Goal: Obtain resource: Download file/media

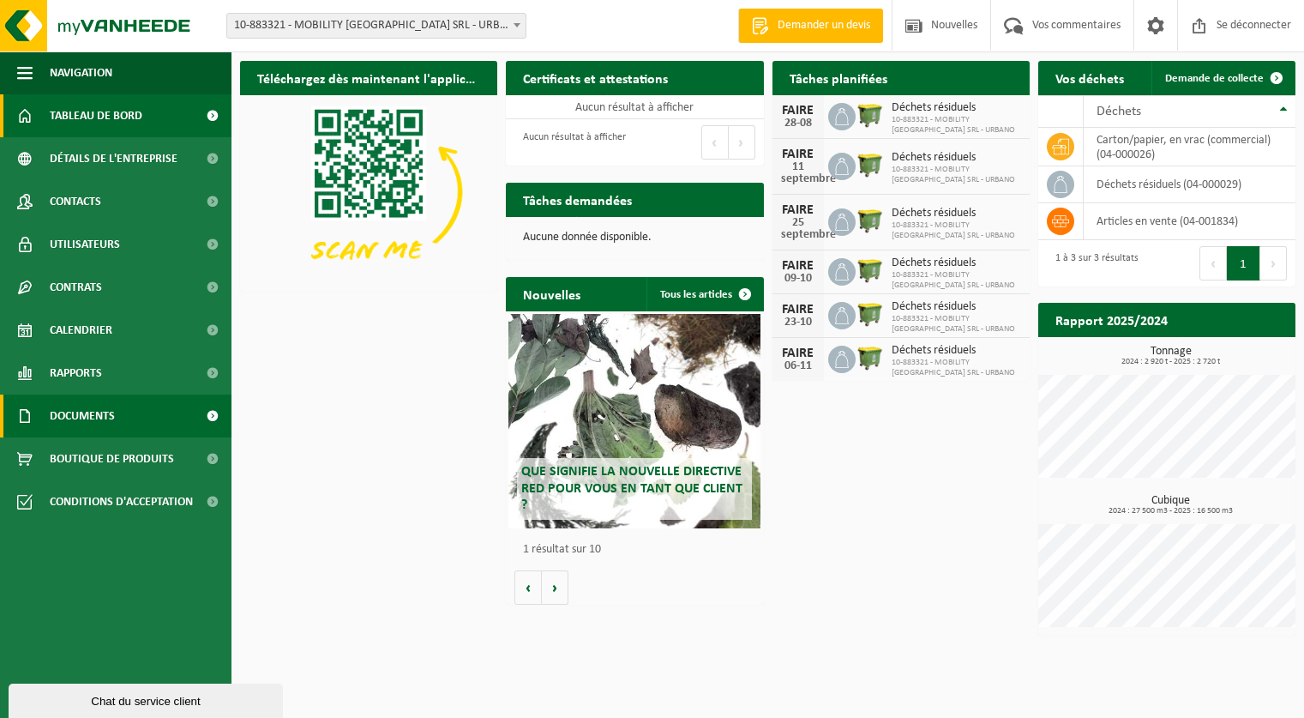
click at [91, 407] on span "Documents" at bounding box center [82, 415] width 65 height 43
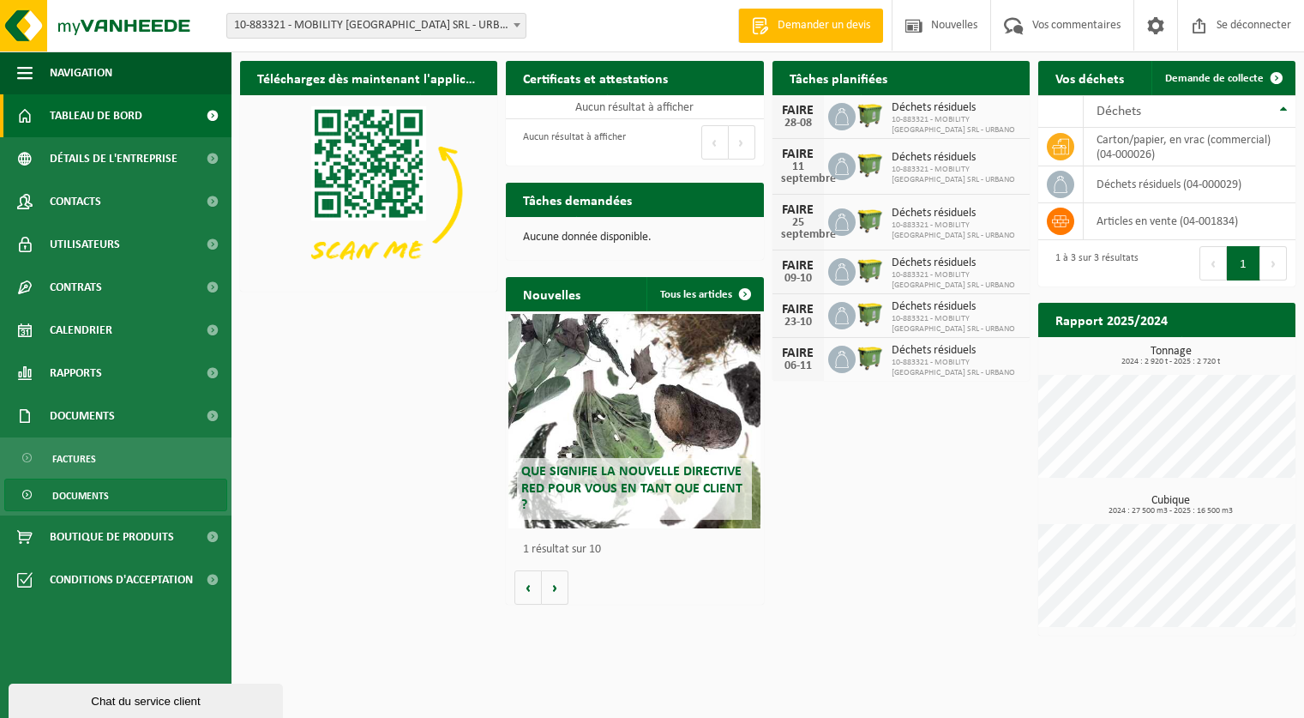
click at [96, 496] on font "Documents" at bounding box center [80, 496] width 57 height 10
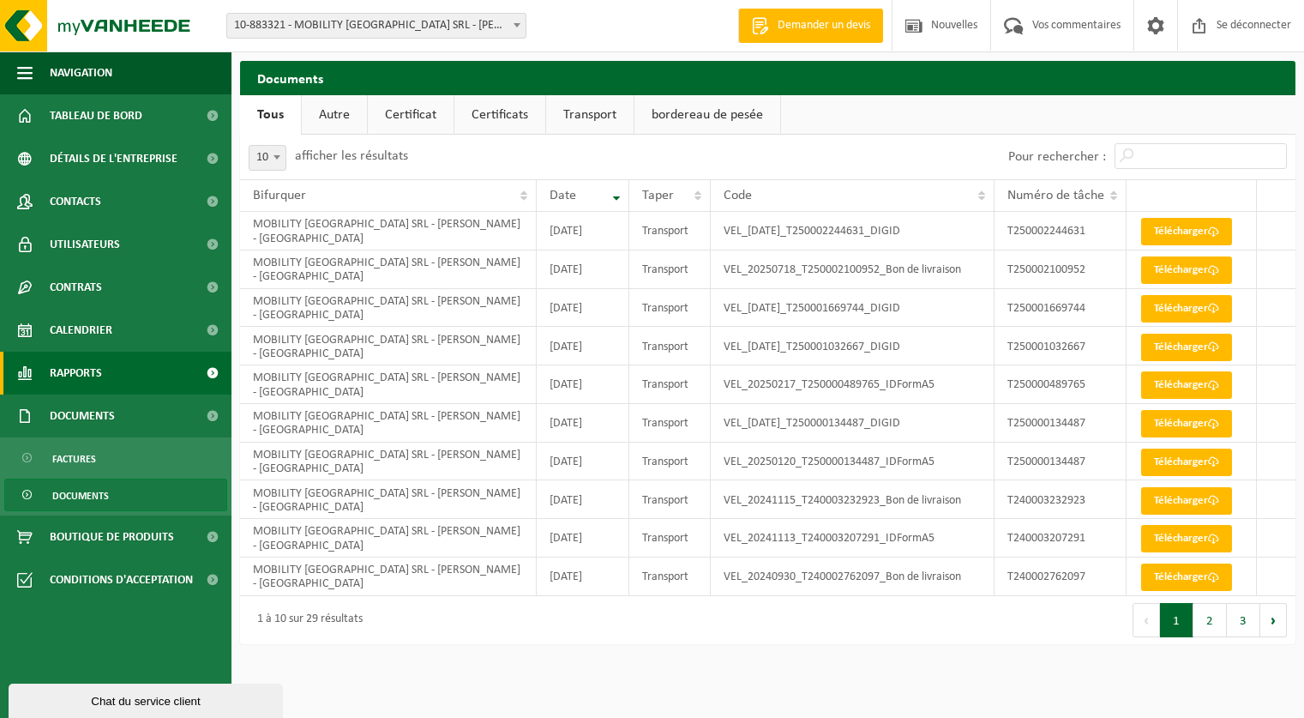
click at [56, 376] on font "Rapports" at bounding box center [76, 373] width 52 height 13
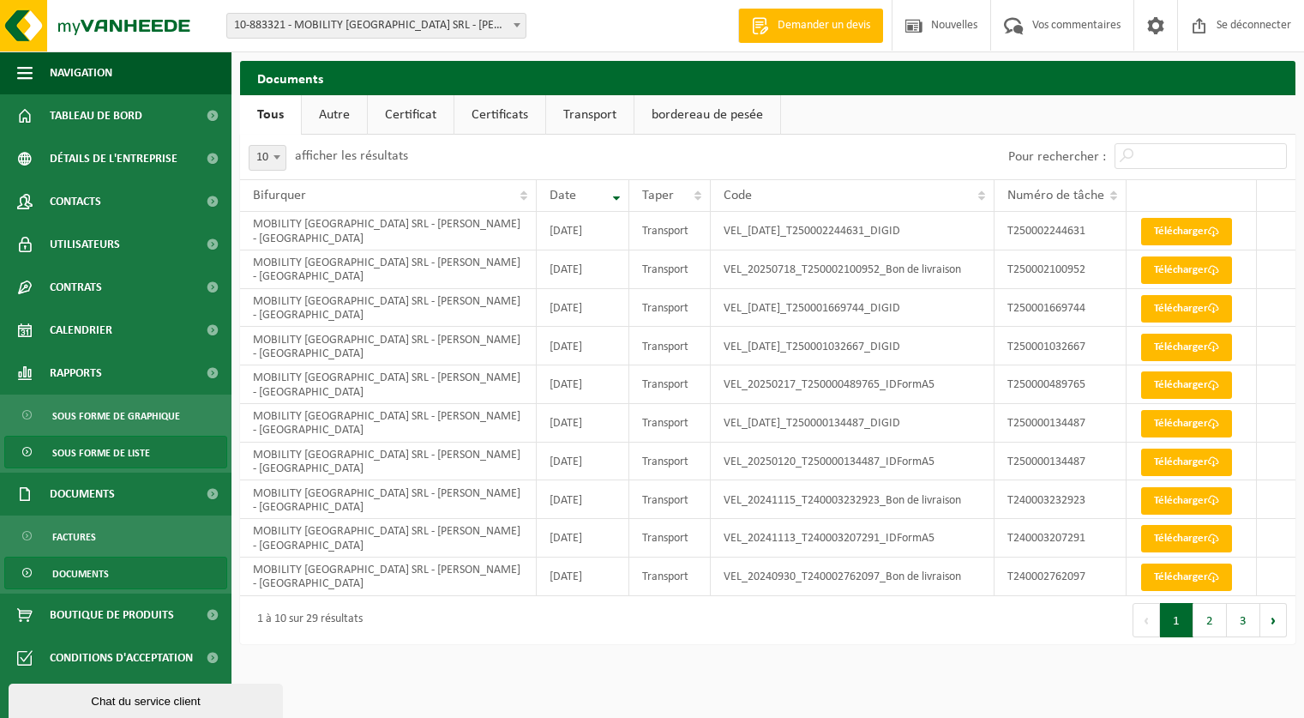
click at [141, 450] on font "Sous forme de liste" at bounding box center [101, 453] width 98 height 10
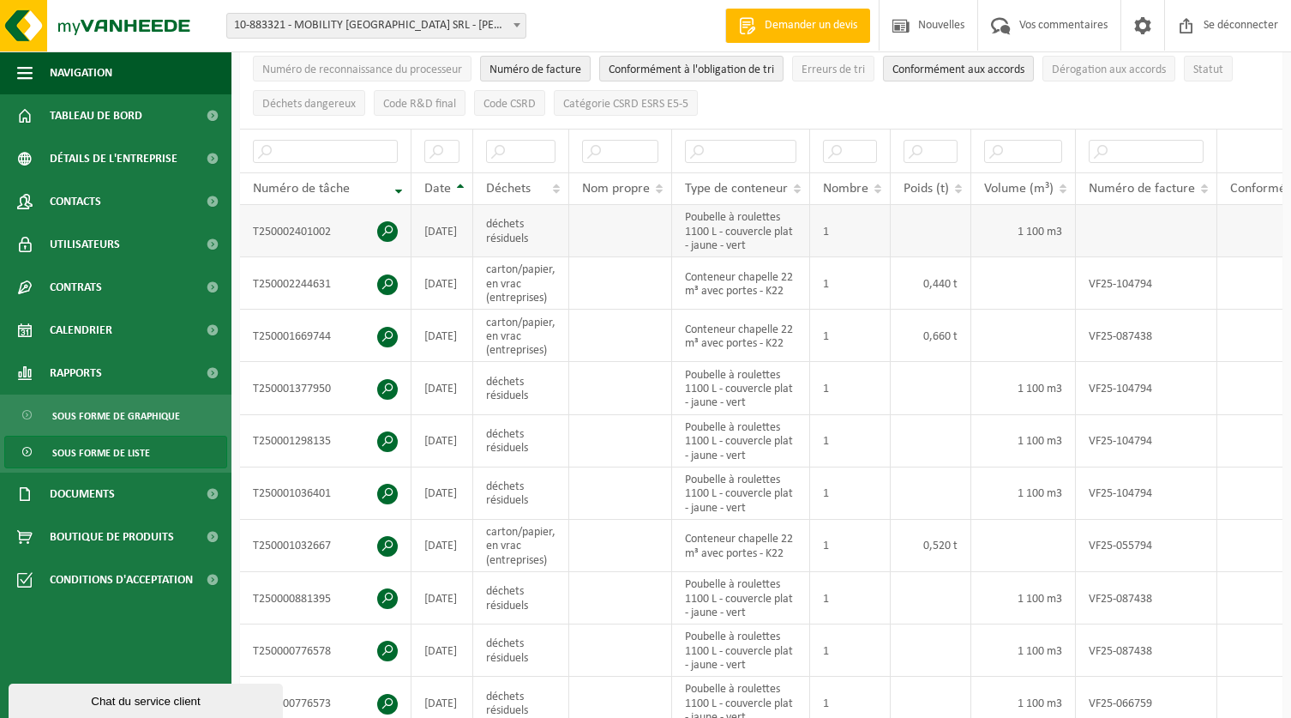
scroll to position [343, 0]
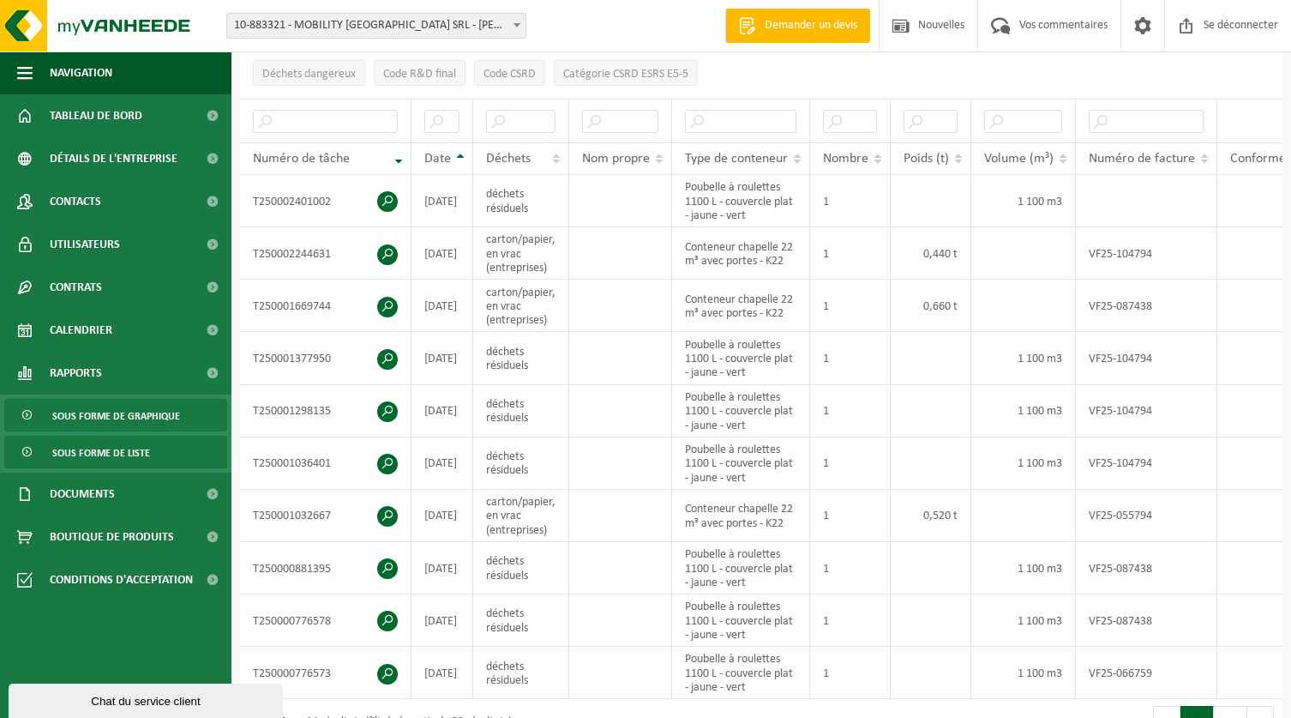
click at [139, 412] on font "Sous forme de graphique" at bounding box center [116, 417] width 128 height 10
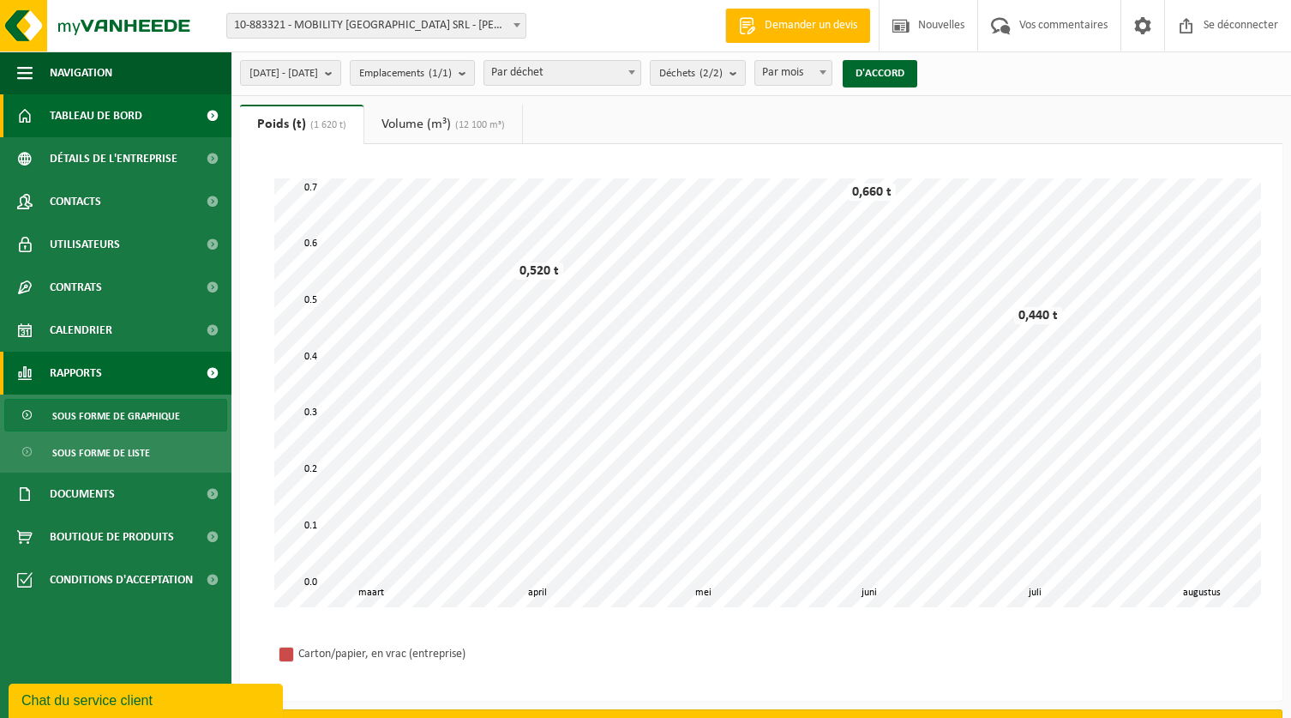
click at [107, 122] on font "Tableau de bord" at bounding box center [96, 116] width 93 height 13
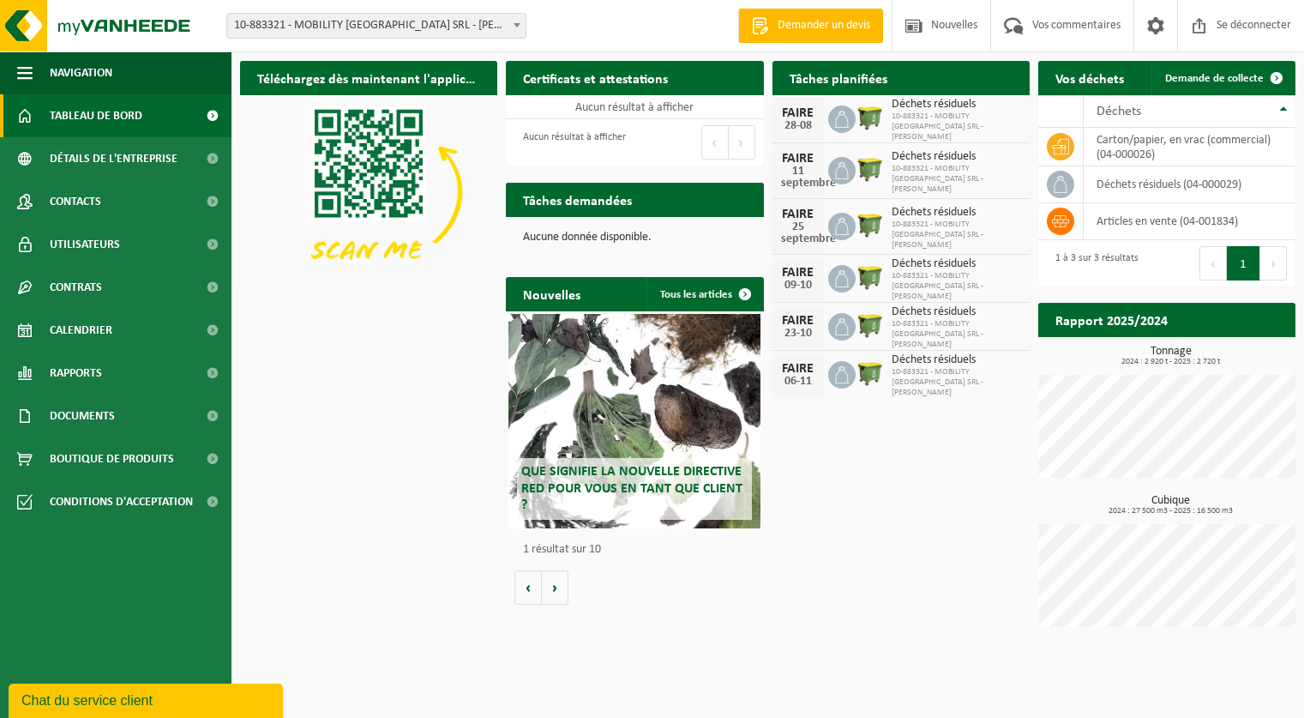
click at [1124, 322] on font "Rapport 2025/2024" at bounding box center [1112, 322] width 112 height 14
click at [75, 422] on font "Documents" at bounding box center [82, 416] width 65 height 13
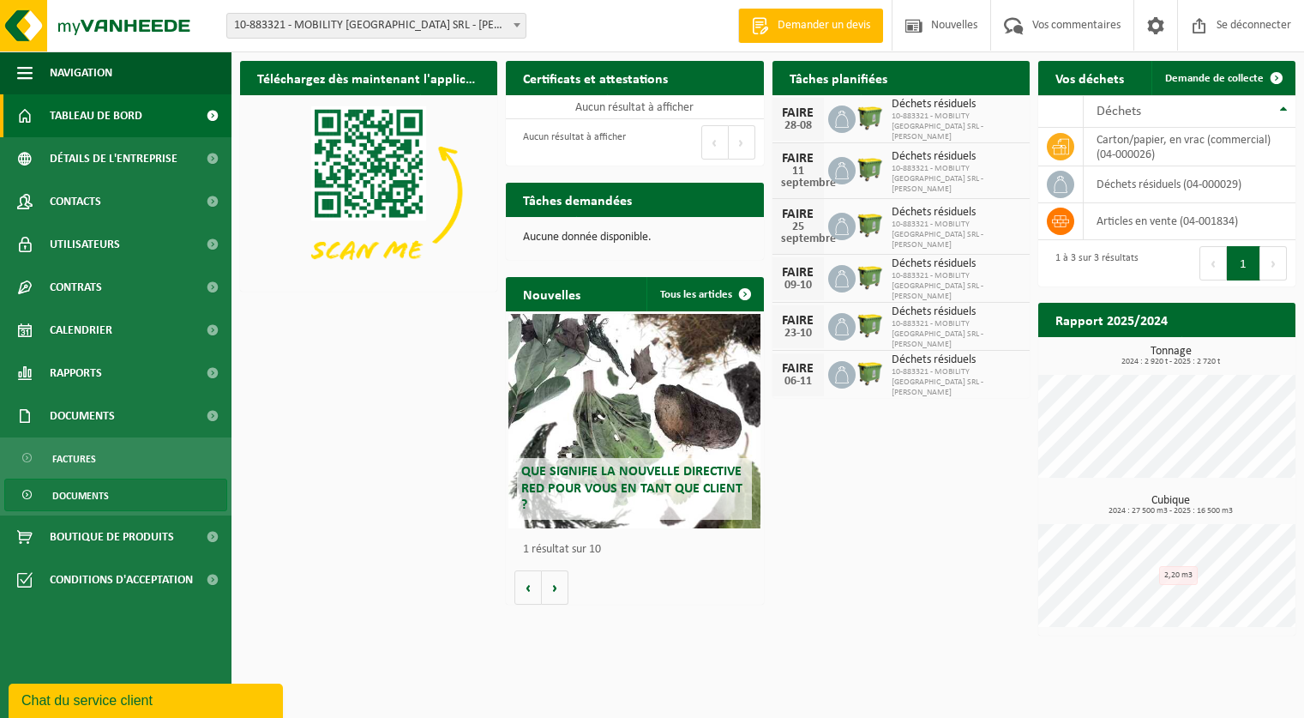
click at [83, 491] on font "Documents" at bounding box center [80, 496] width 57 height 10
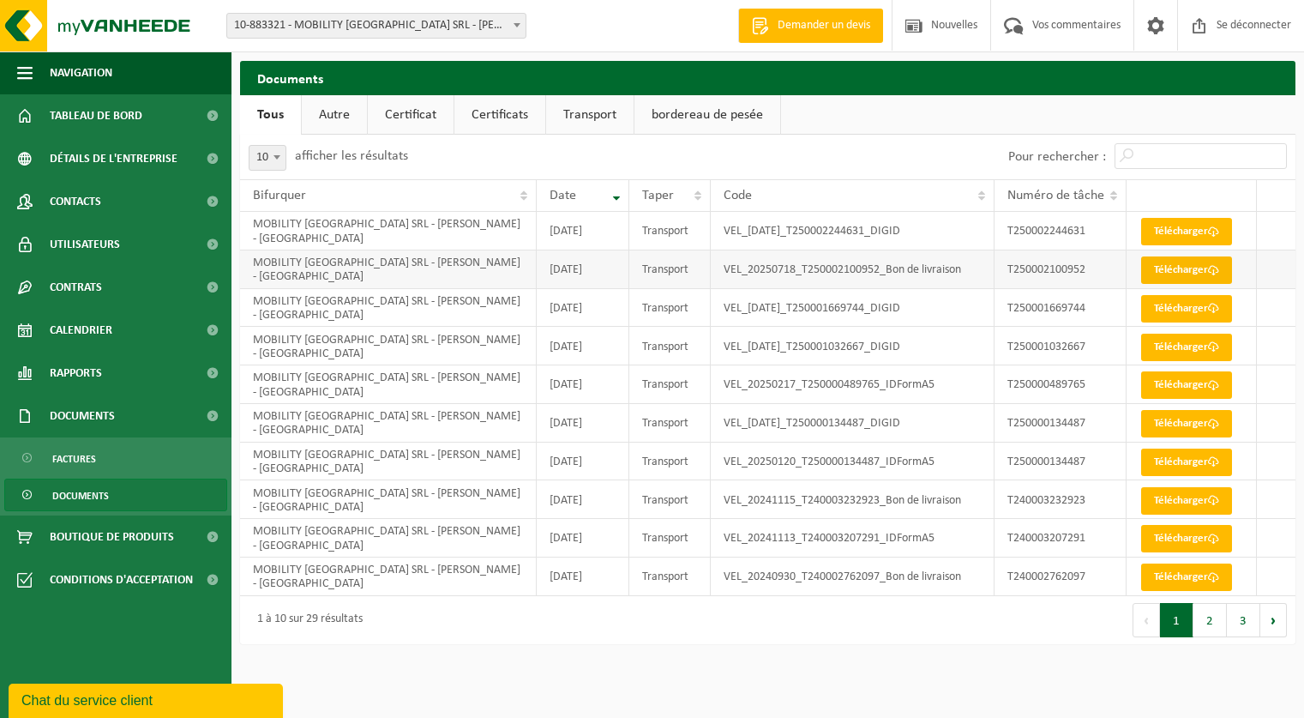
click at [1170, 267] on font "Télécharger" at bounding box center [1181, 269] width 54 height 11
click at [1175, 226] on font "Télécharger" at bounding box center [1181, 231] width 54 height 11
click at [1166, 380] on font "Télécharger" at bounding box center [1181, 384] width 54 height 11
click at [133, 378] on link "Rapports" at bounding box center [116, 373] width 232 height 43
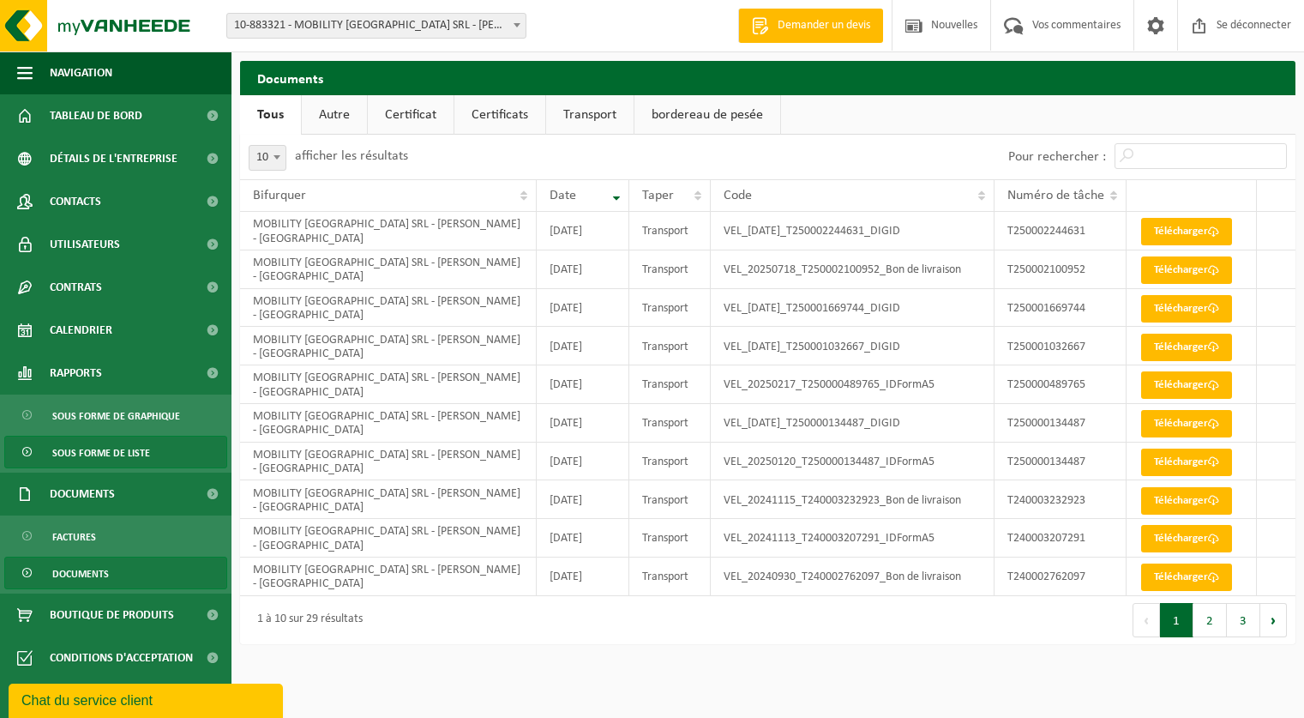
click at [107, 454] on font "Sous forme de liste" at bounding box center [101, 453] width 98 height 10
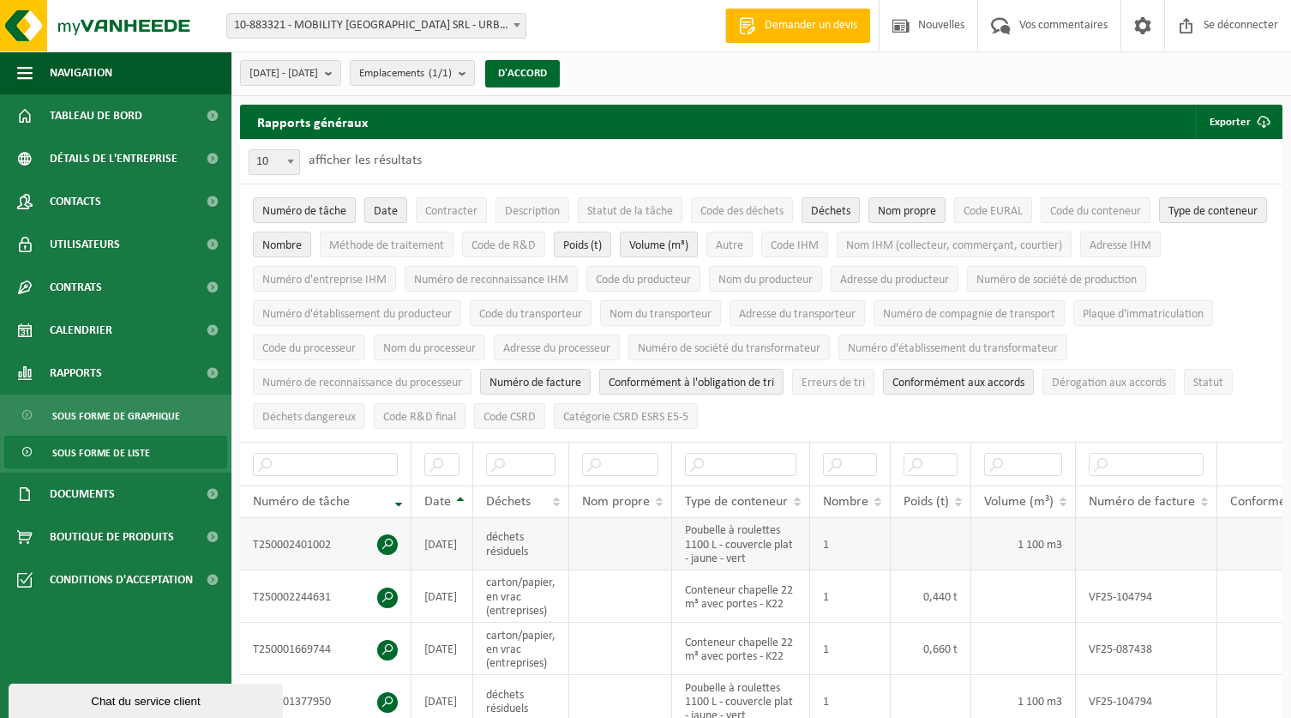
click at [388, 534] on span at bounding box center [387, 544] width 21 height 21
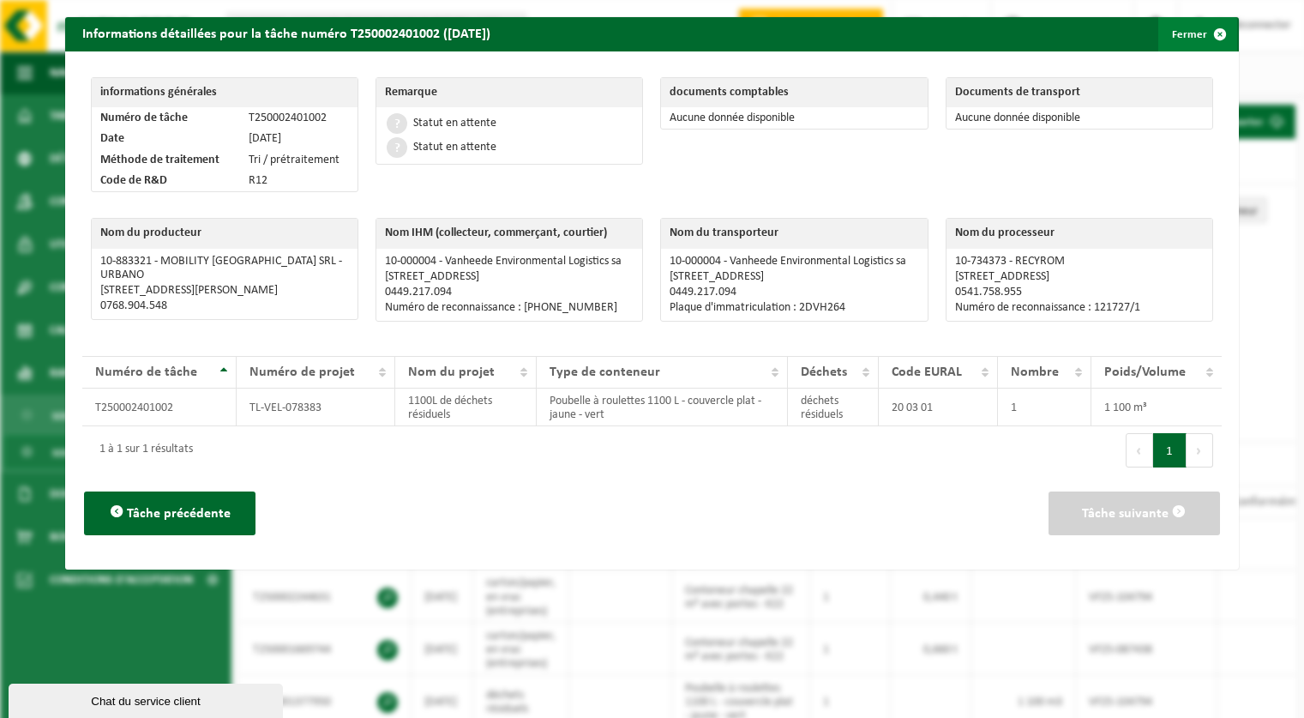
click at [1207, 31] on span "button" at bounding box center [1220, 34] width 34 height 34
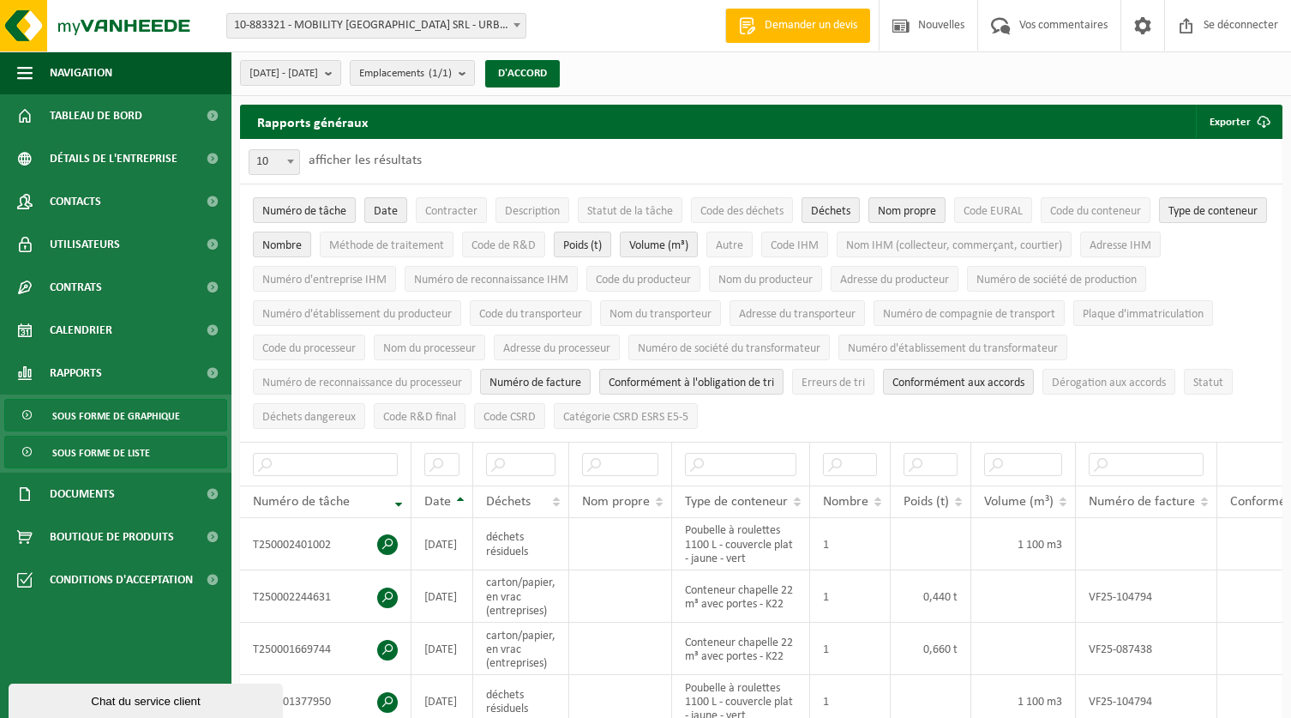
click at [132, 415] on font "Sous forme de graphique" at bounding box center [116, 417] width 128 height 10
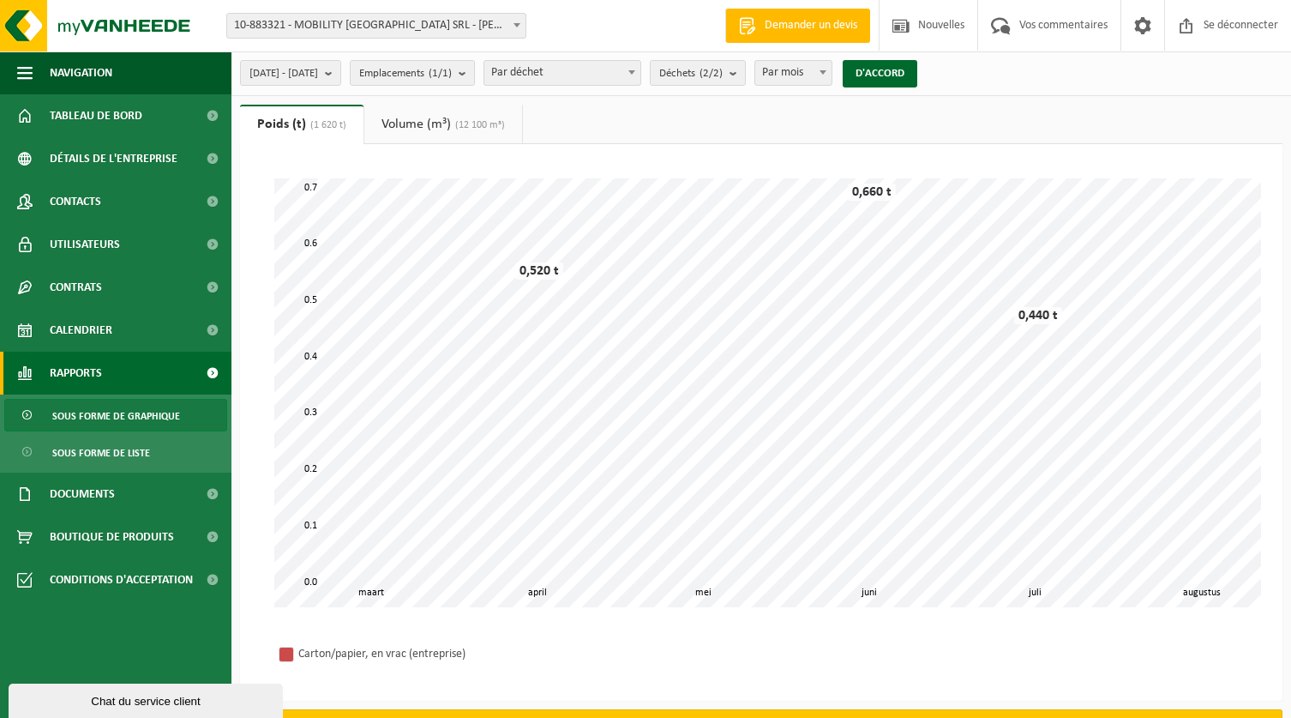
click at [432, 123] on font "Volume (m³)" at bounding box center [416, 124] width 69 height 14
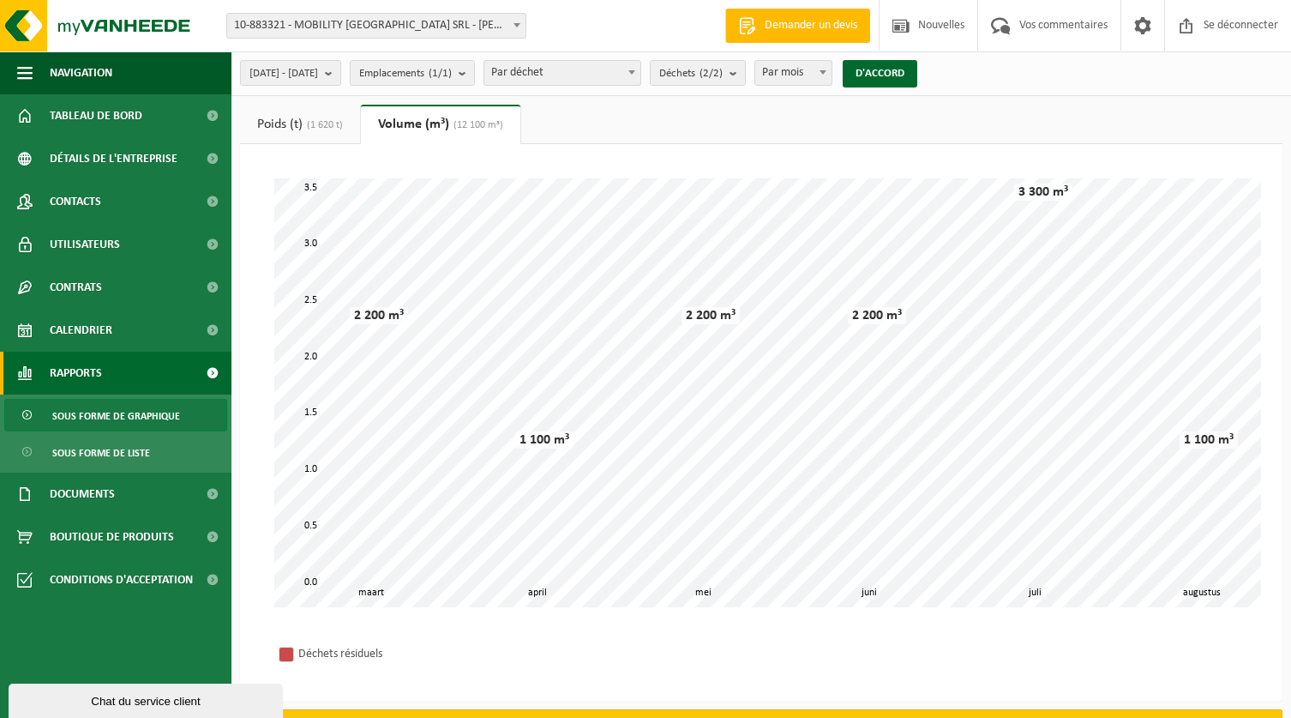
click at [286, 127] on font "Poids (t)" at bounding box center [279, 124] width 45 height 14
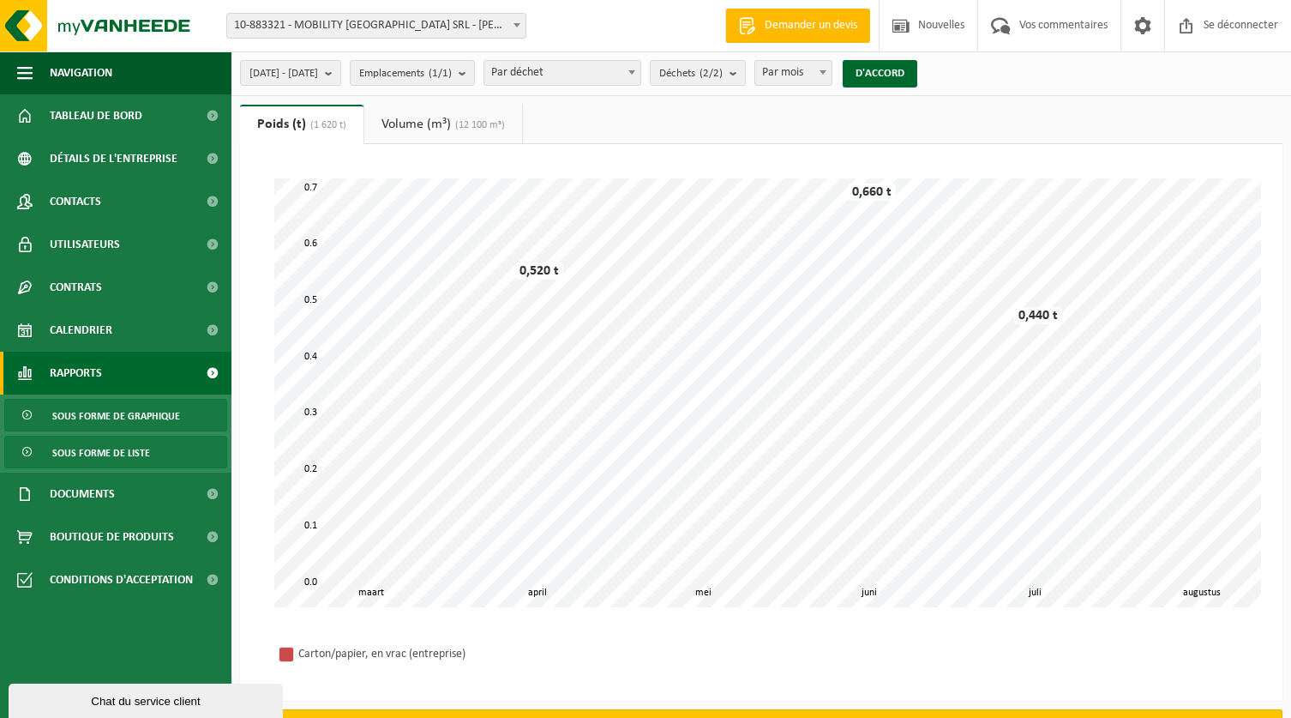
click at [97, 450] on font "Sous forme de liste" at bounding box center [101, 453] width 98 height 10
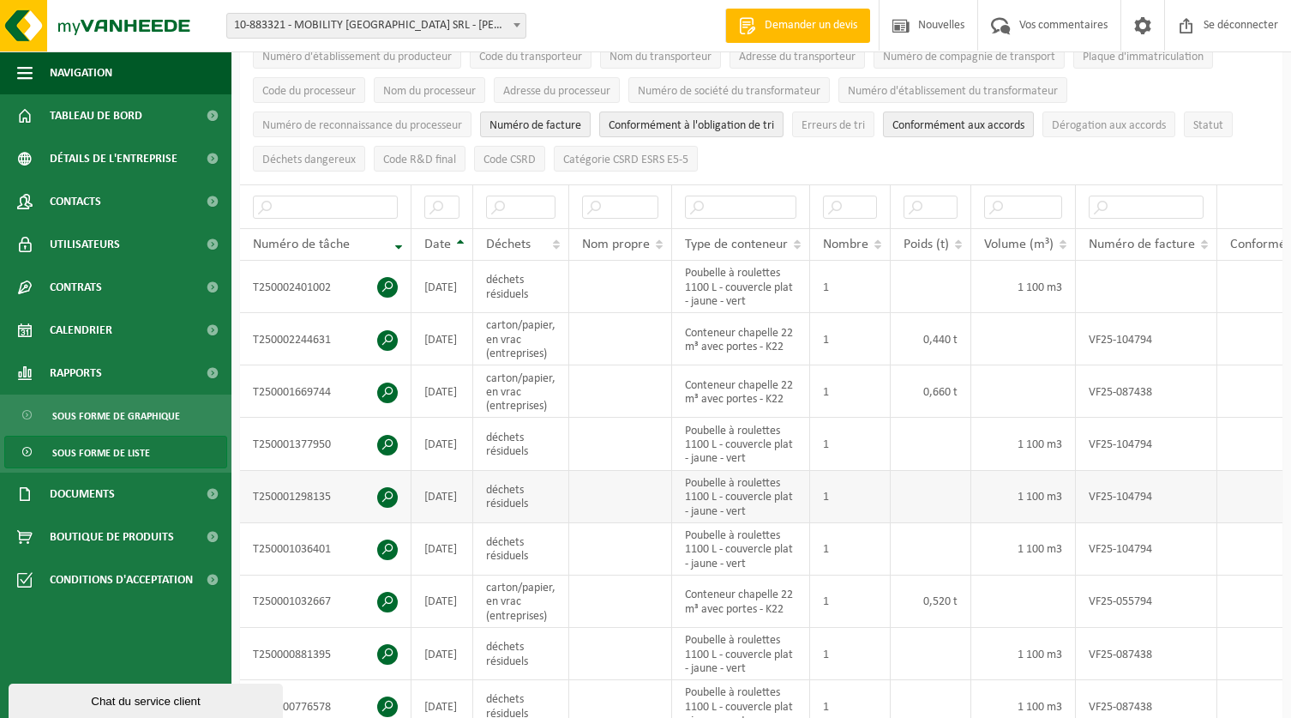
scroll to position [86, 0]
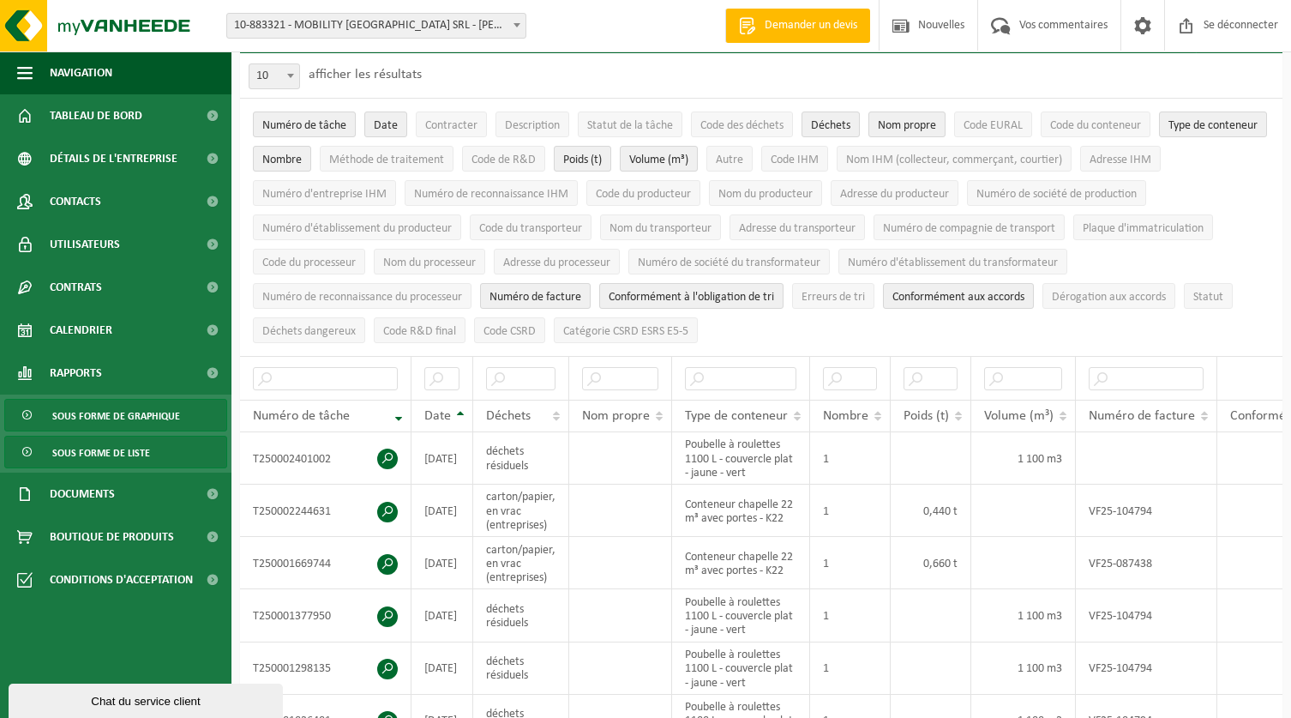
click at [148, 418] on font "Sous forme de graphique" at bounding box center [116, 417] width 128 height 10
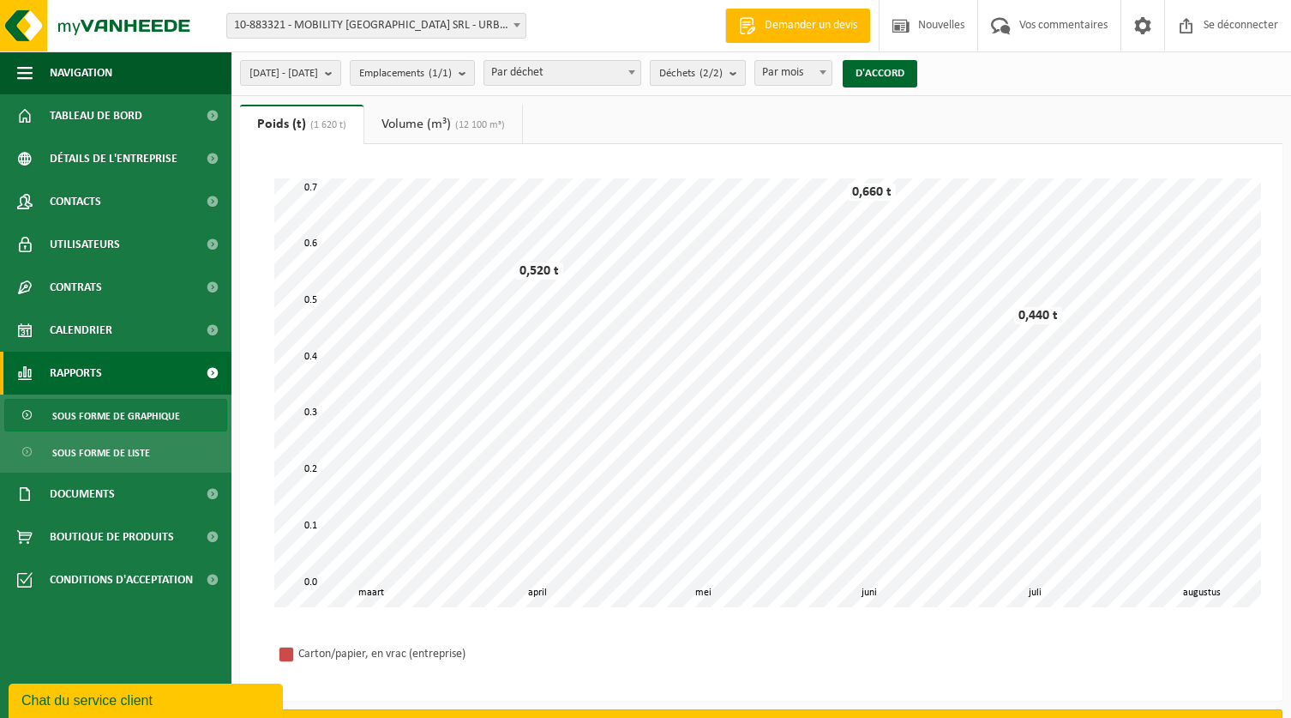
click at [745, 74] on b "submit" at bounding box center [737, 73] width 15 height 24
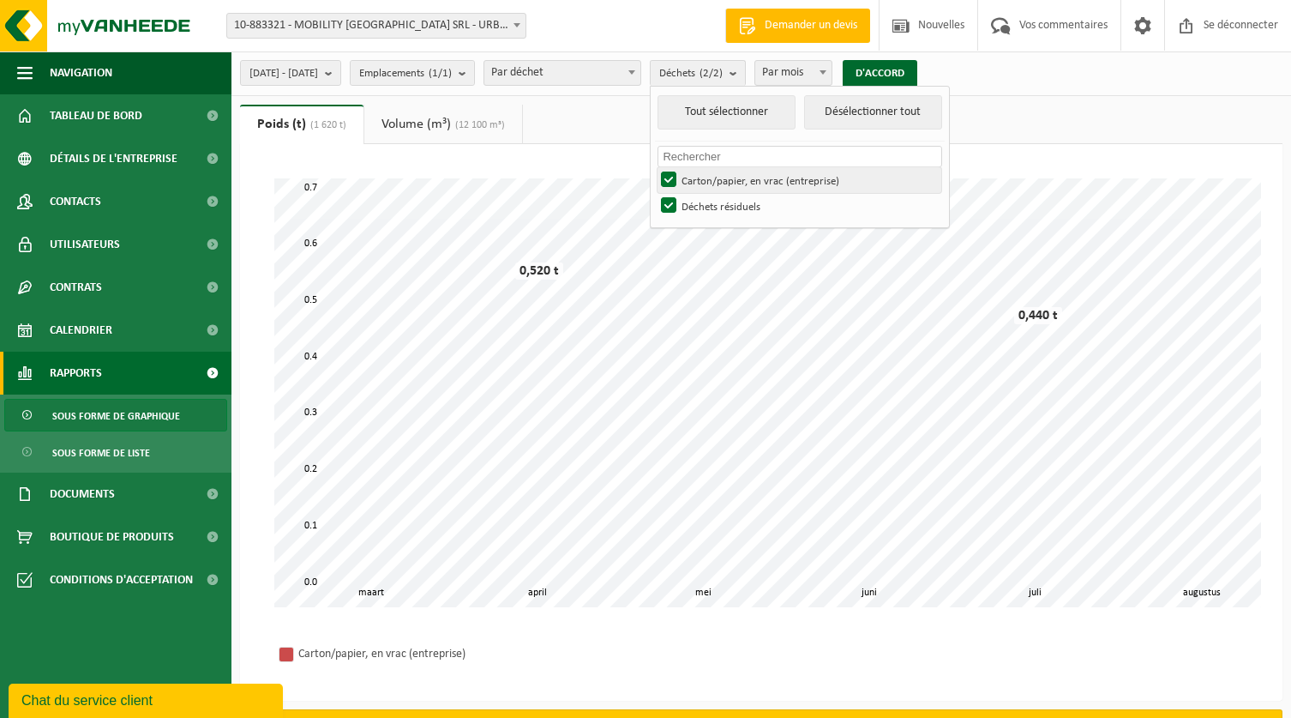
click at [747, 179] on font "Carton/papier, en vrac (entreprise)" at bounding box center [761, 181] width 158 height 11
click at [655, 167] on input "Carton/papier, en vrac (entreprise)" at bounding box center [654, 166] width 1 height 1
click at [1046, 155] on div "Veuillez patienter. En raison de la grande quantité de données, le chargement p…" at bounding box center [761, 422] width 1043 height 556
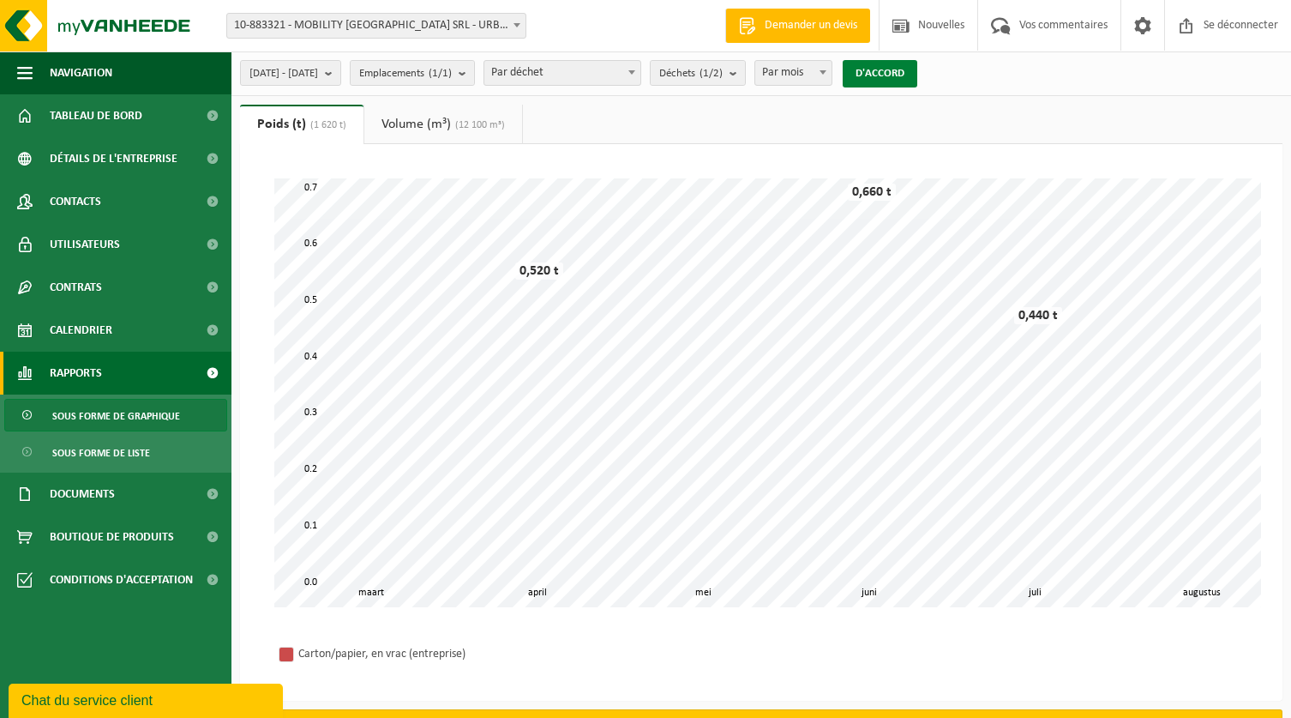
click at [905, 71] on font "D'ACCORD" at bounding box center [880, 73] width 49 height 11
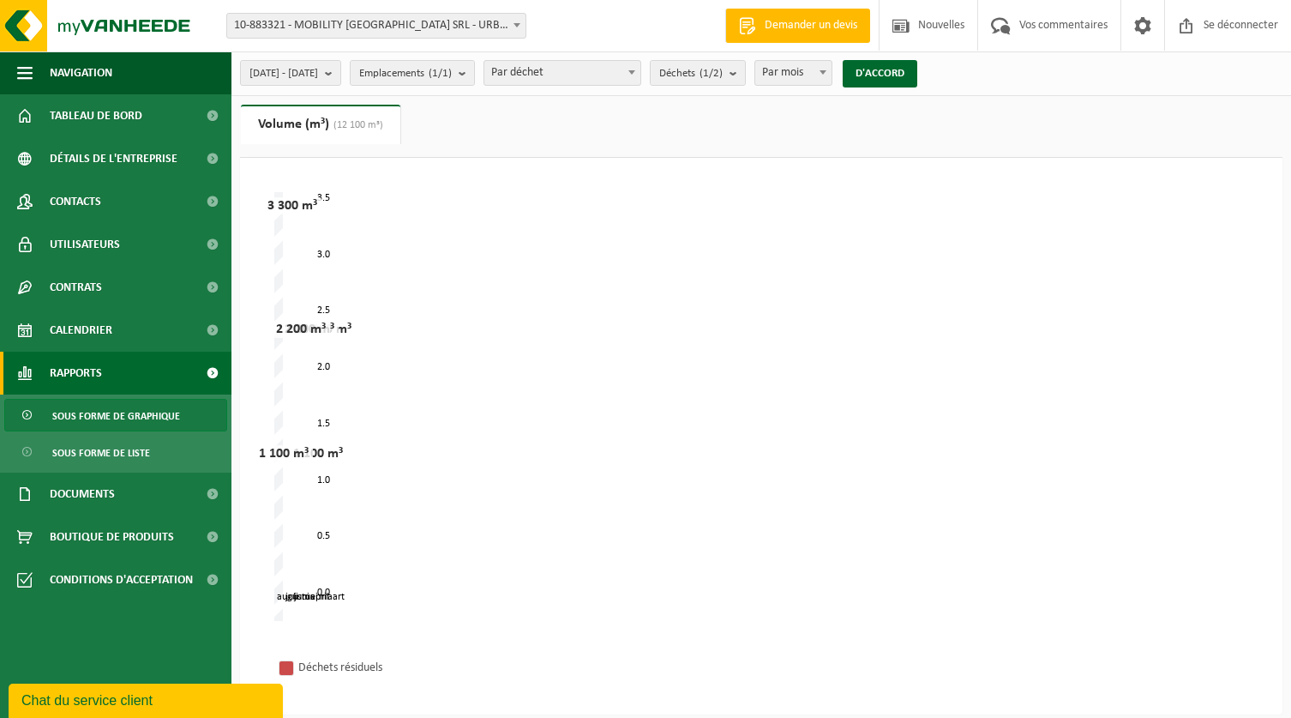
click at [485, 365] on div "april mei juni juli maart augustus 0.0 3.5 0.5 1.0 1.5 2.0 2.5 3.0 2 200 m³ 1 1…" at bounding box center [761, 406] width 974 height 429
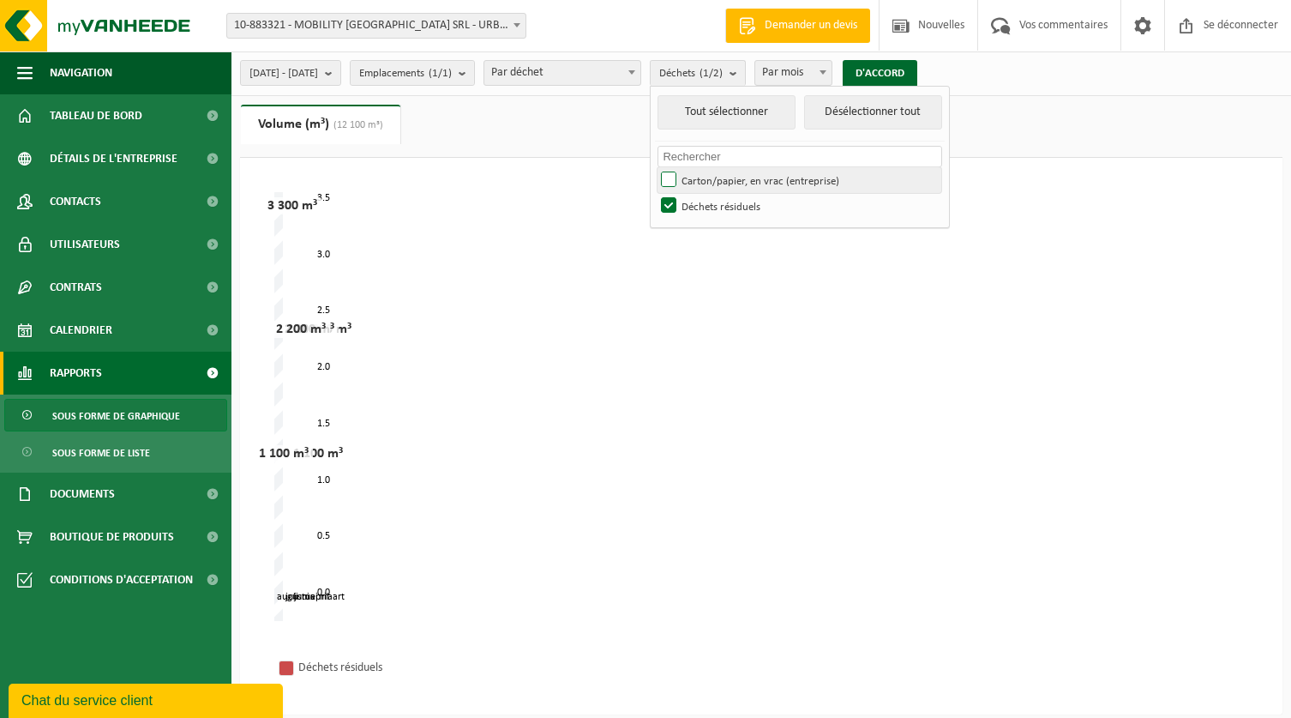
click at [806, 183] on font "Carton/papier, en vrac (entreprise)" at bounding box center [761, 181] width 158 height 11
click at [655, 167] on input "Carton/papier, en vrac (entreprise)" at bounding box center [654, 166] width 1 height 1
checkbox input "true"
click at [905, 70] on font "D'ACCORD" at bounding box center [880, 73] width 49 height 11
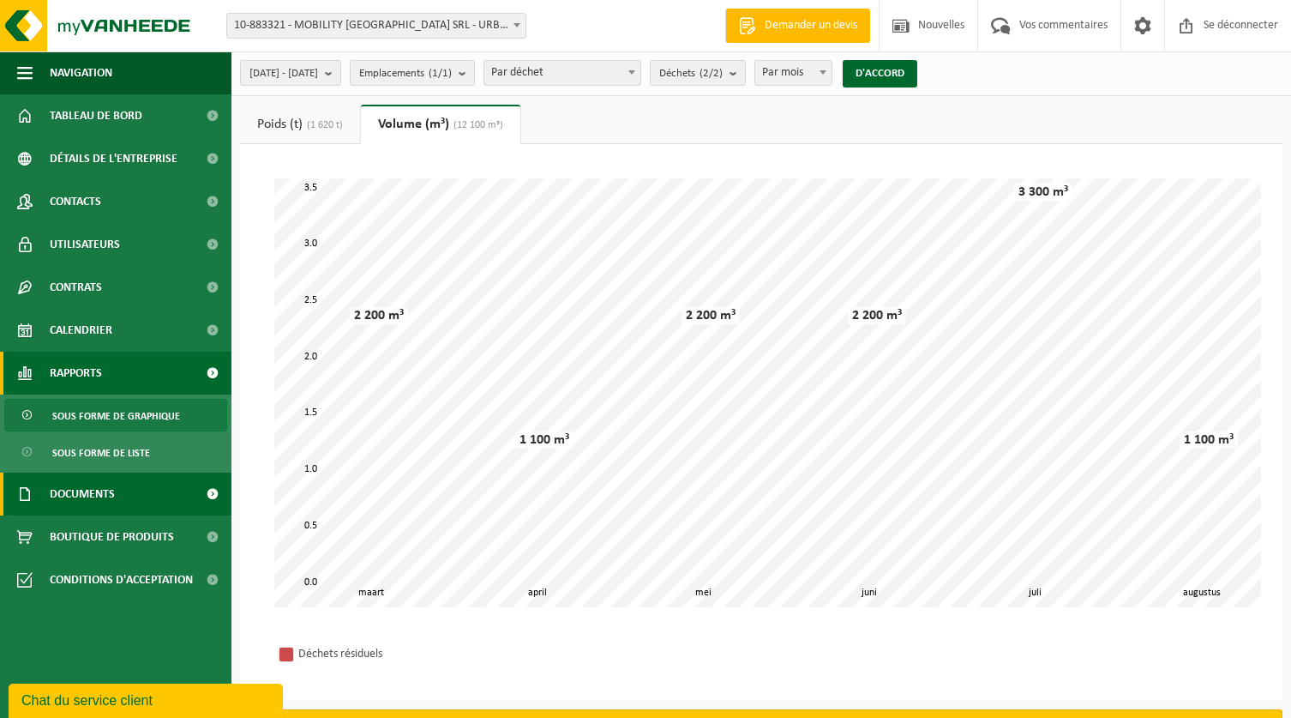
click at [68, 496] on font "Documents" at bounding box center [82, 494] width 65 height 13
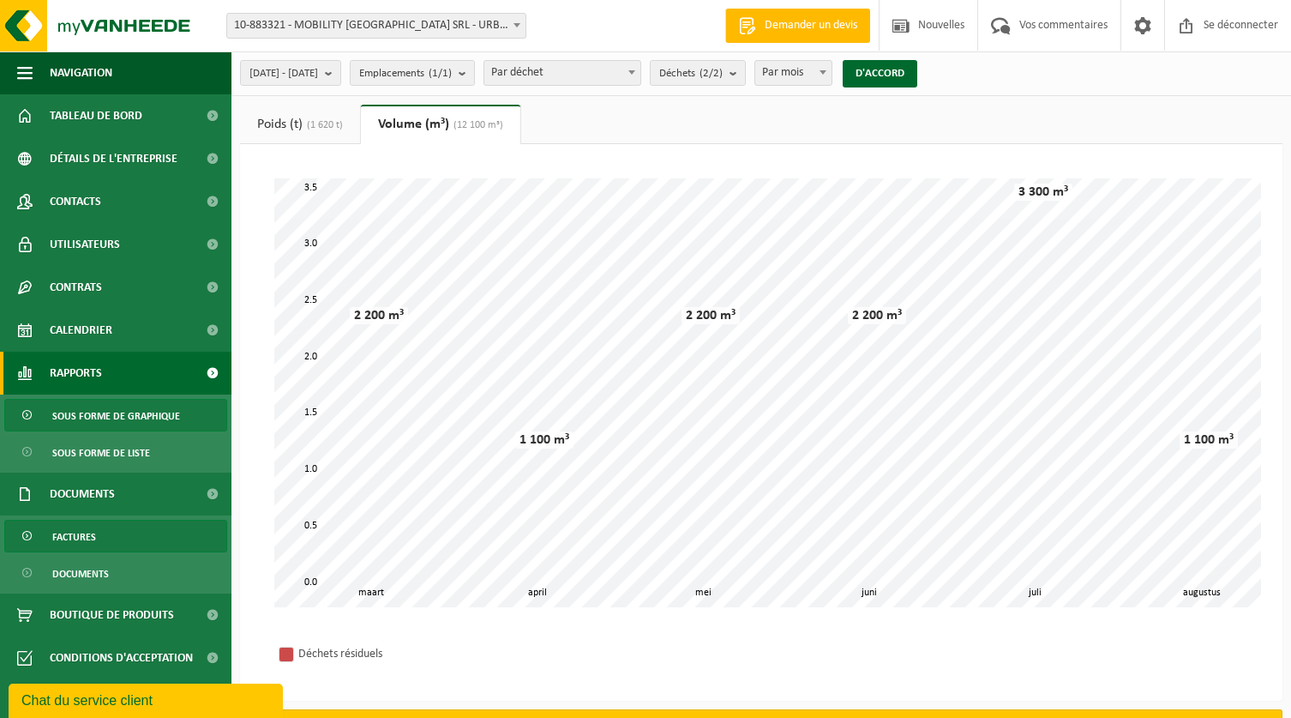
click at [81, 537] on font "Factures" at bounding box center [74, 537] width 44 height 10
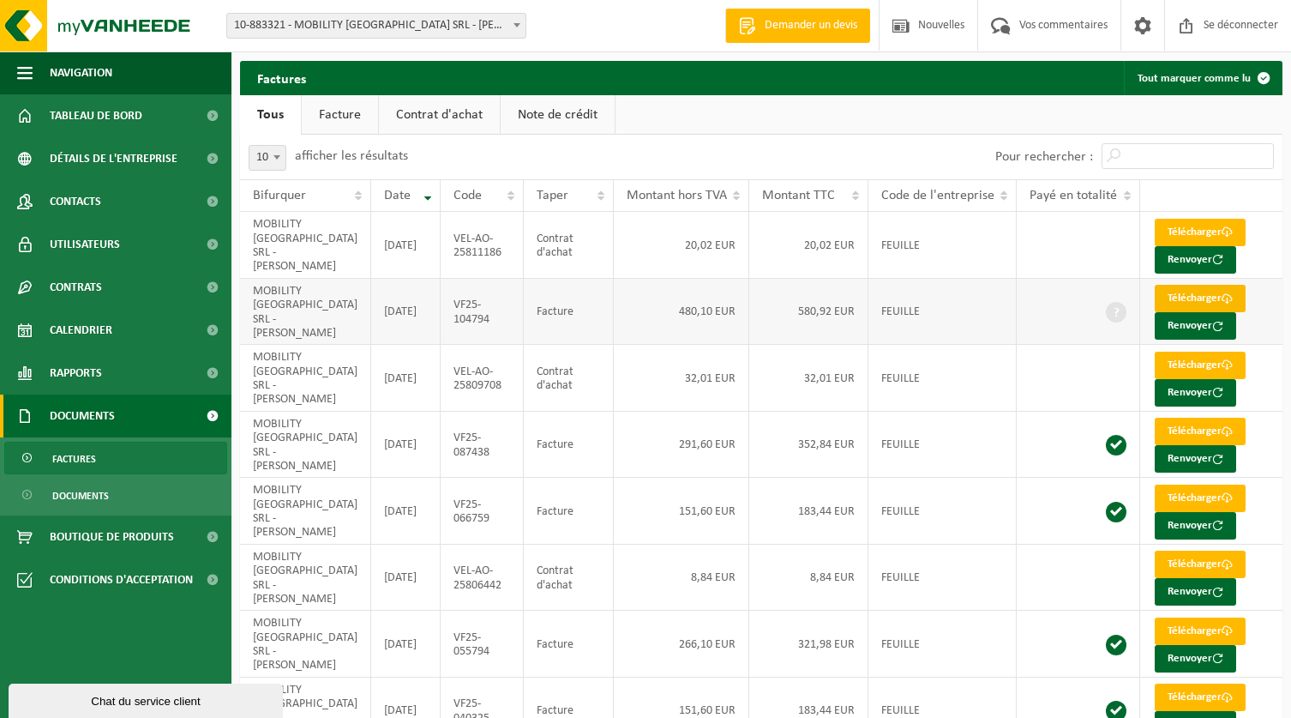
click at [1200, 298] on font "Télécharger" at bounding box center [1195, 297] width 54 height 11
click at [1157, 230] on link "Télécharger" at bounding box center [1200, 232] width 91 height 27
click at [113, 378] on link "Rapports" at bounding box center [116, 373] width 232 height 43
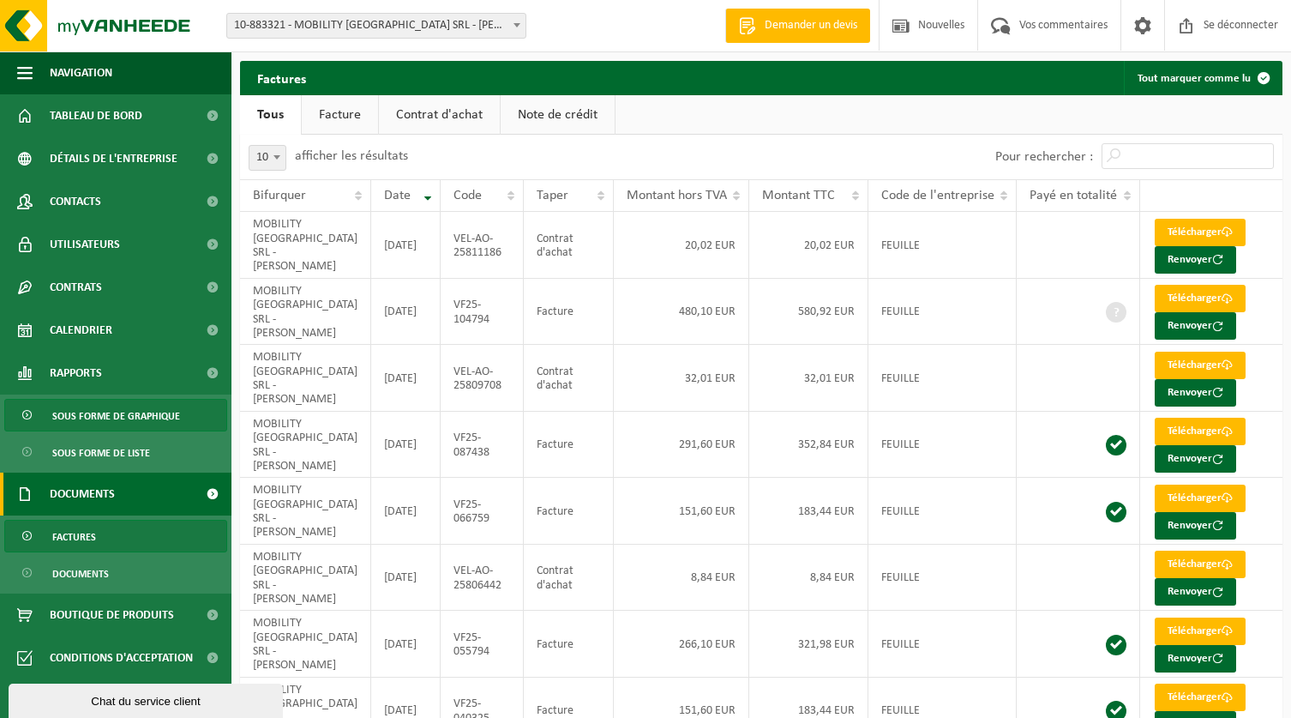
click at [141, 410] on span "Sous forme de graphique" at bounding box center [116, 416] width 128 height 33
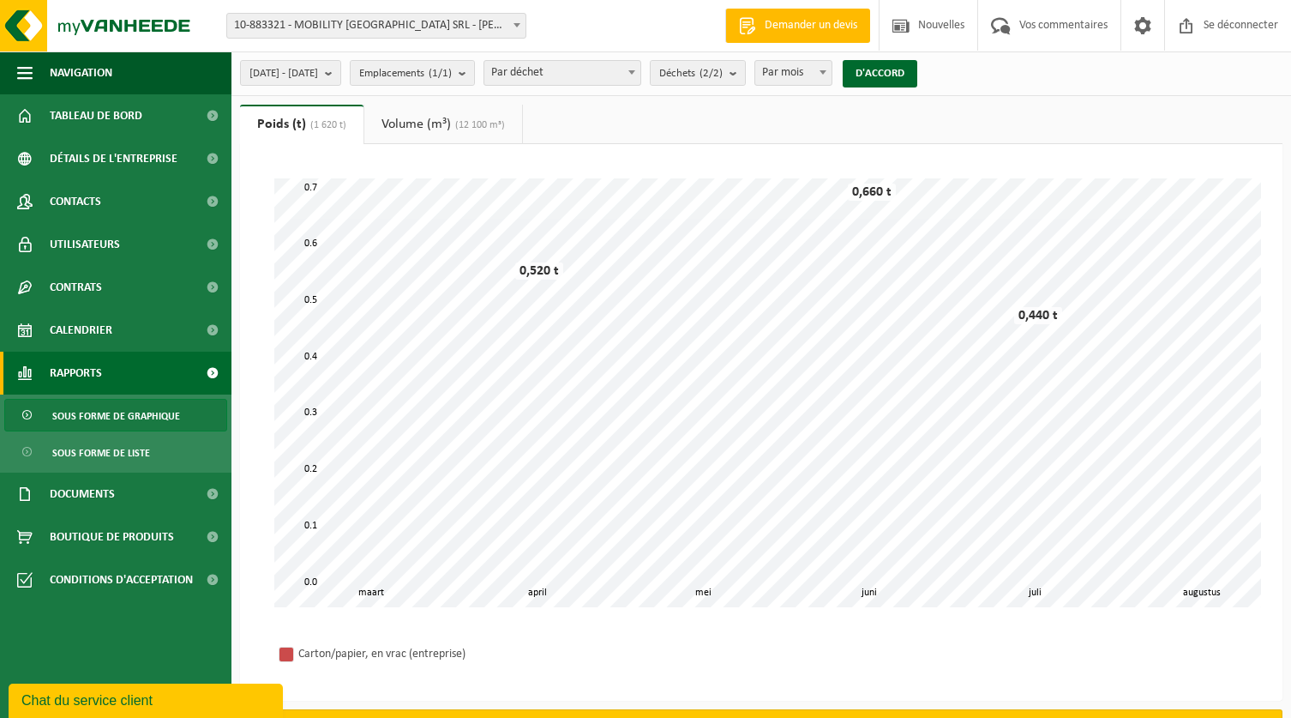
drag, startPoint x: 250, startPoint y: 414, endPoint x: 414, endPoint y: 123, distance: 334.1
click at [414, 123] on font "Volume (m³)" at bounding box center [416, 124] width 69 height 14
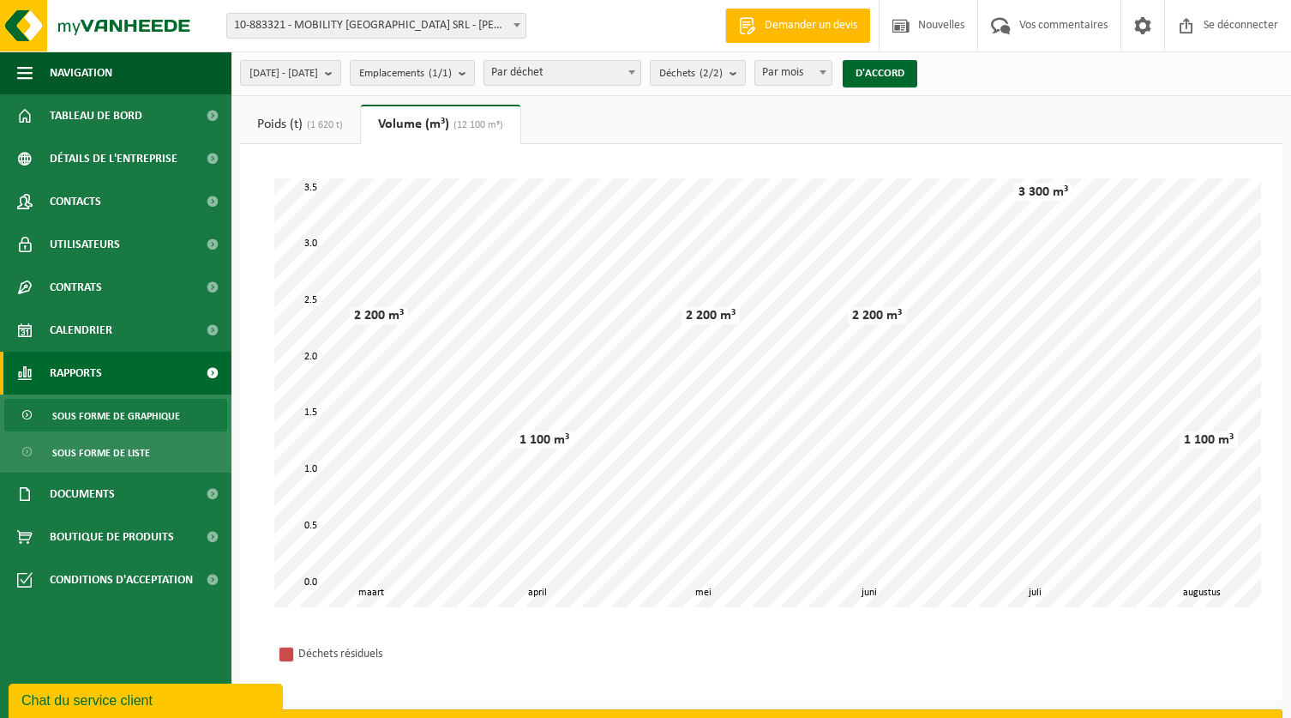
click at [275, 124] on font "Poids (t)" at bounding box center [279, 124] width 45 height 14
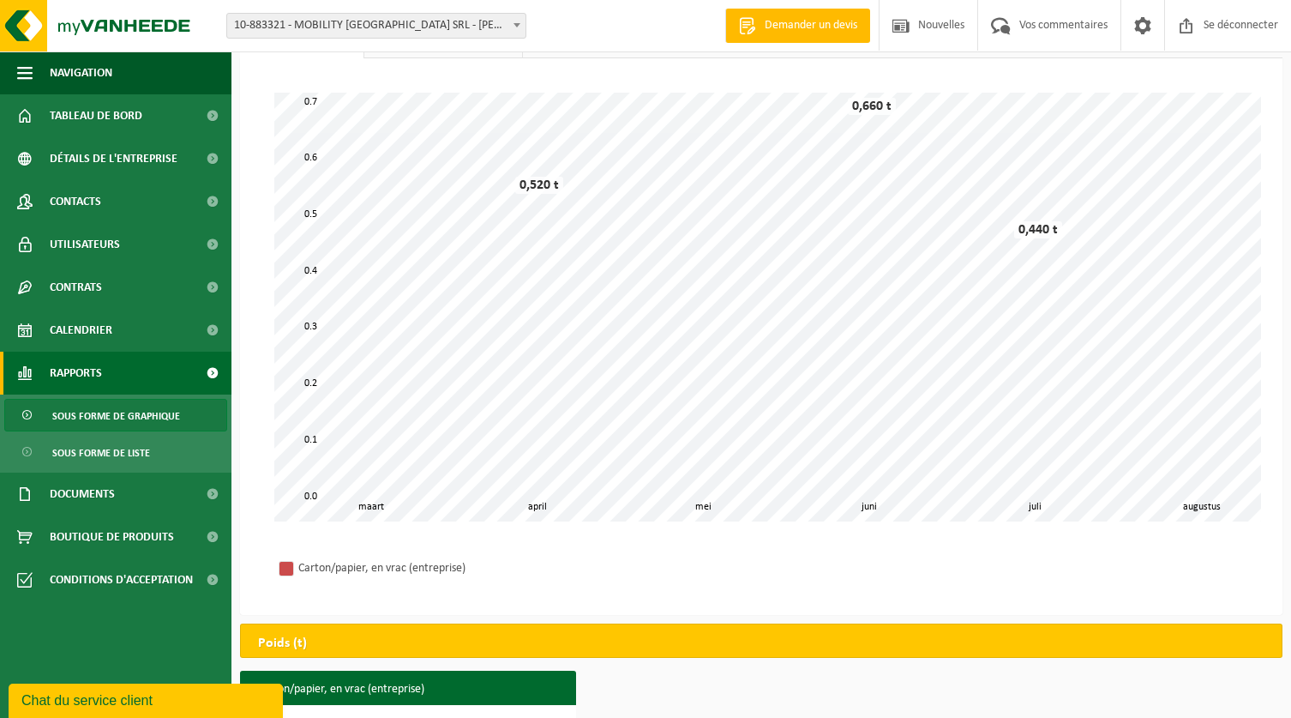
scroll to position [244, 0]
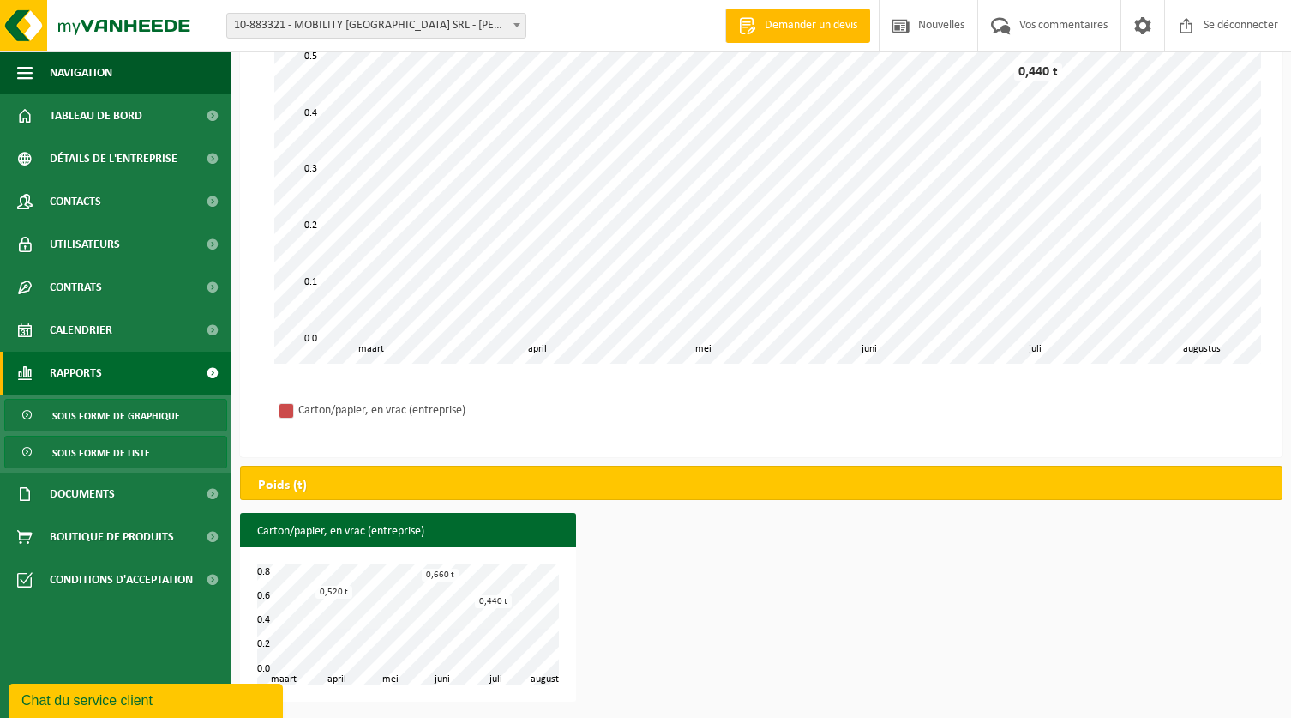
click at [94, 452] on font "Sous forme de liste" at bounding box center [101, 453] width 98 height 10
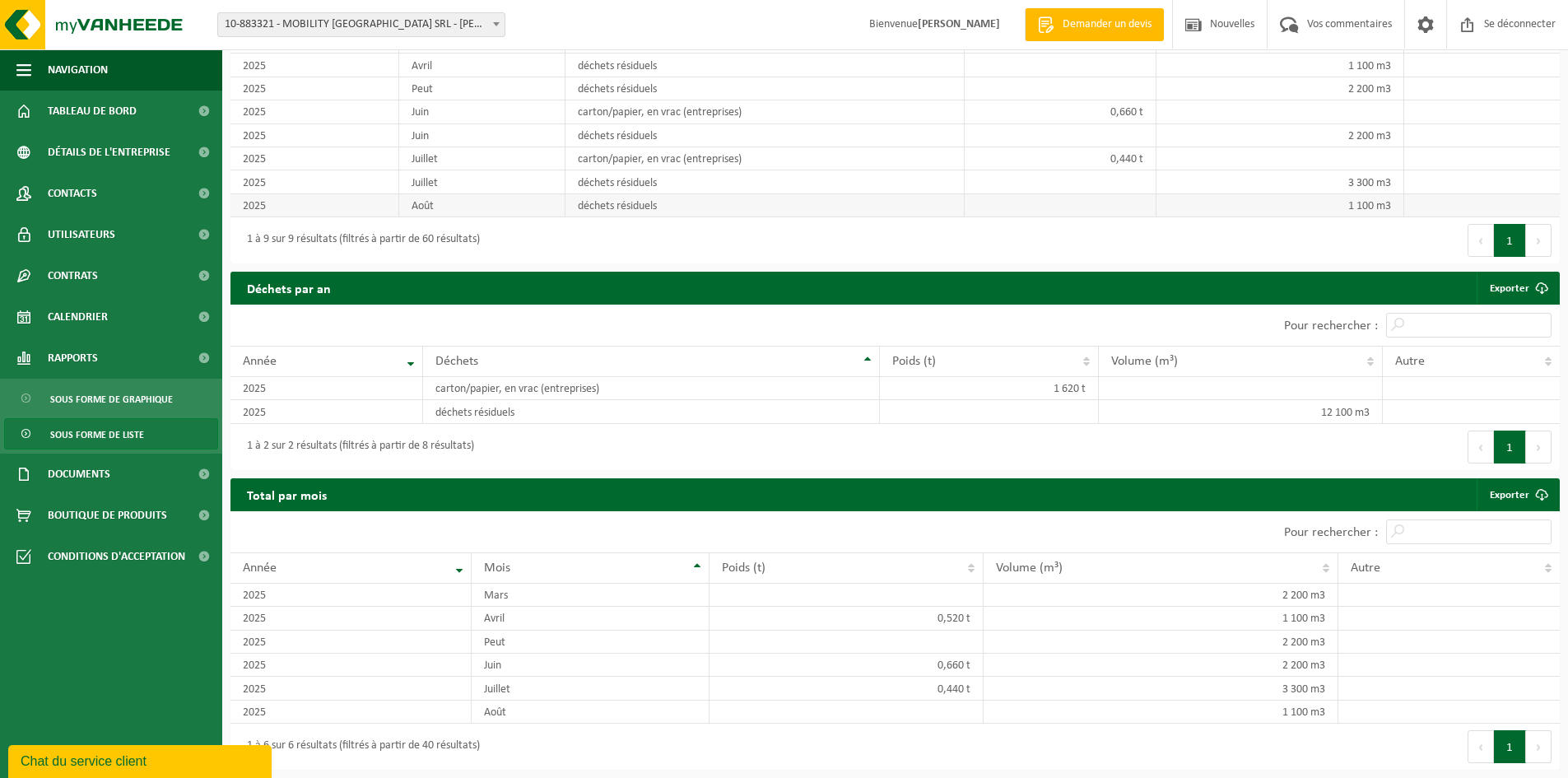
scroll to position [1309, 0]
